Goal: Information Seeking & Learning: Learn about a topic

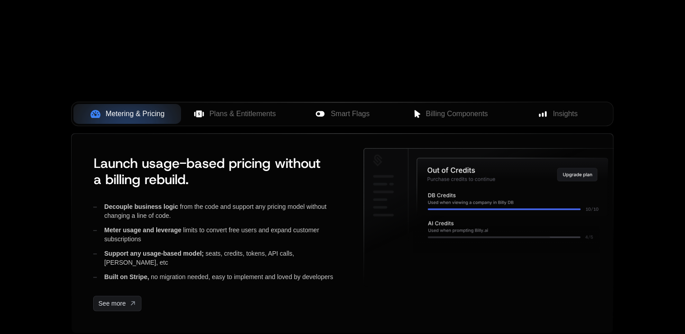
scroll to position [317, 0]
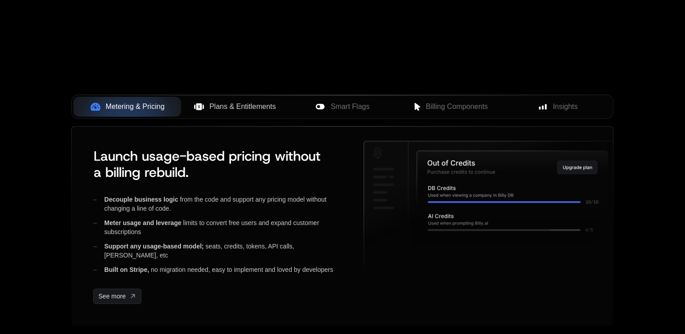
click at [248, 107] on span "Plans & Entitlements" at bounding box center [242, 106] width 67 height 11
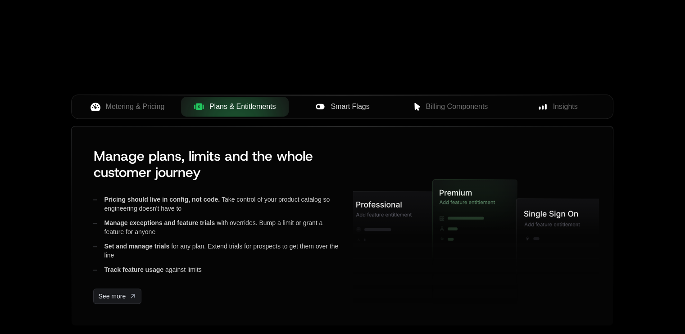
click at [344, 106] on span "Smart Flags" at bounding box center [349, 106] width 39 height 11
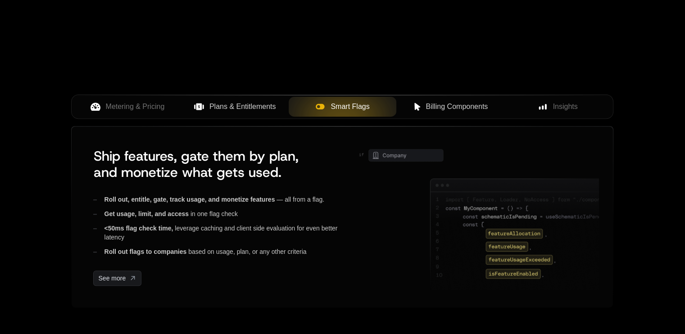
click at [429, 104] on span "Billing Components" at bounding box center [456, 106] width 62 height 11
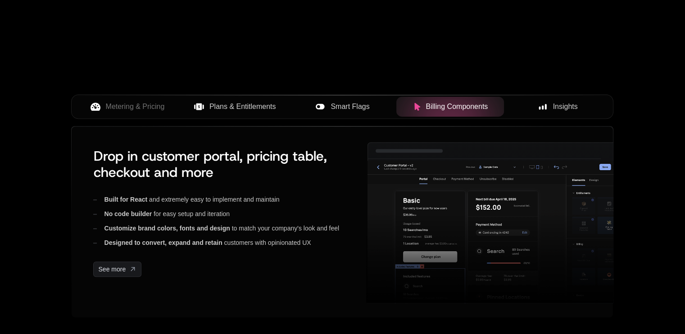
click at [533, 99] on button "Insights" at bounding box center [558, 107] width 108 height 20
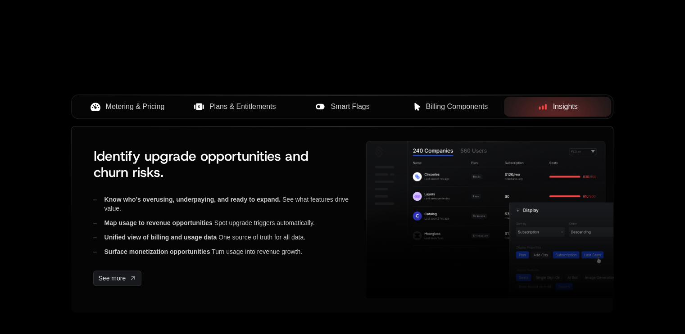
click at [149, 105] on span "Metering & Pricing" at bounding box center [135, 106] width 59 height 11
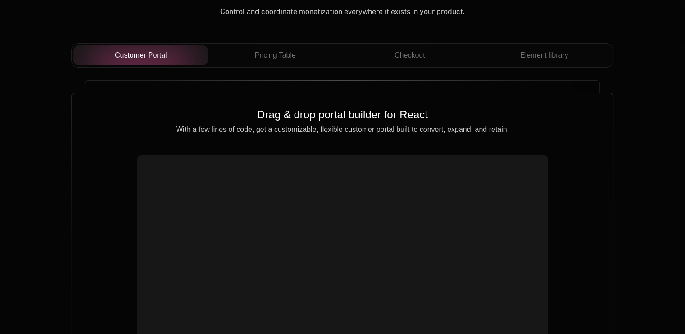
scroll to position [3251, 0]
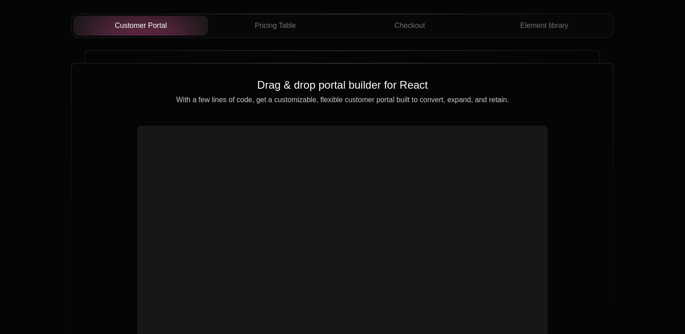
click at [284, 36] on div "Customer Portal Pricing Table Checkout Element library" at bounding box center [342, 30] width 542 height 32
click at [297, 20] on div "Pricing Table" at bounding box center [275, 25] width 120 height 11
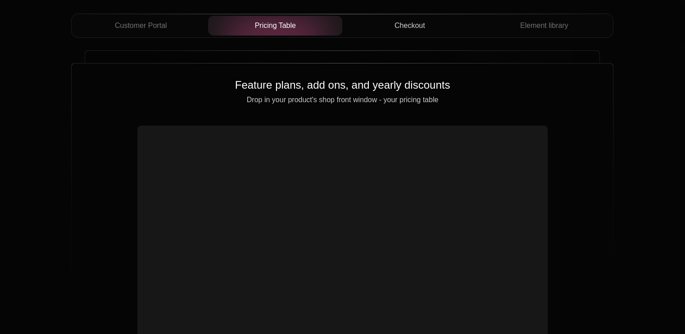
click at [400, 25] on span "Checkout" at bounding box center [409, 25] width 31 height 11
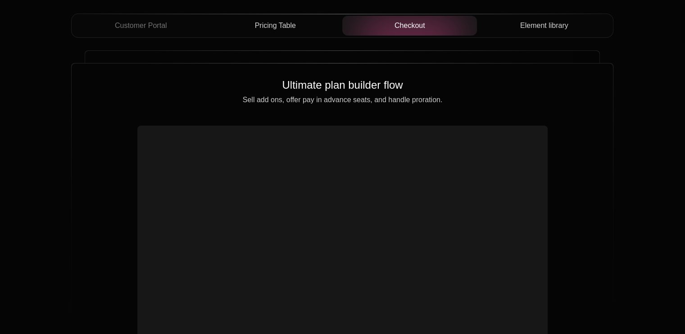
click at [544, 17] on button "Element library" at bounding box center [544, 26] width 135 height 20
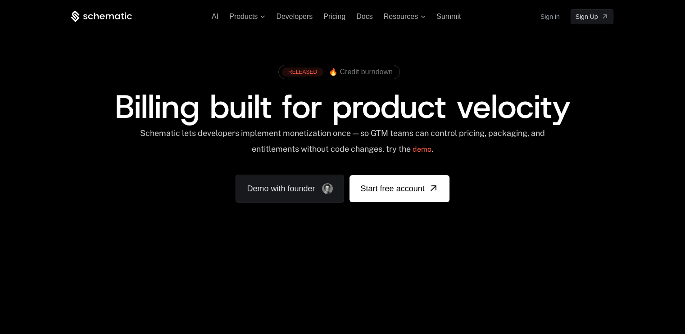
scroll to position [0, 0]
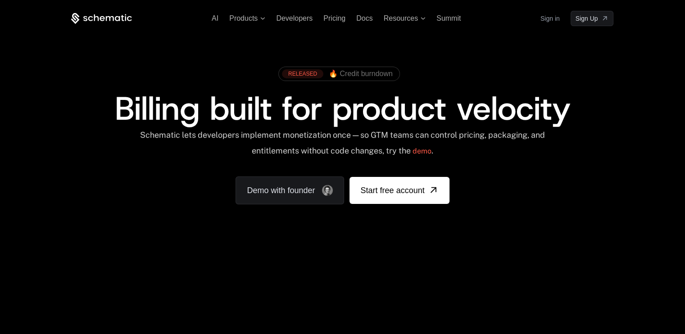
click at [213, 75] on div "RELEASED 🔥 Credit burndown" at bounding box center [342, 77] width 542 height 30
